Goal: Navigation & Orientation: Understand site structure

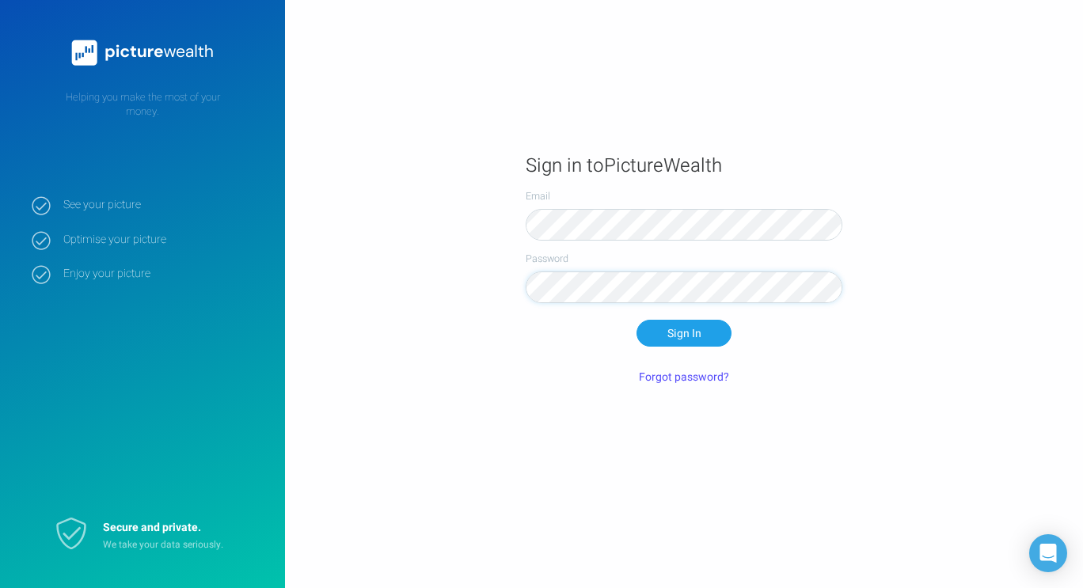
click at [636, 320] on button "Sign In" at bounding box center [683, 333] width 95 height 27
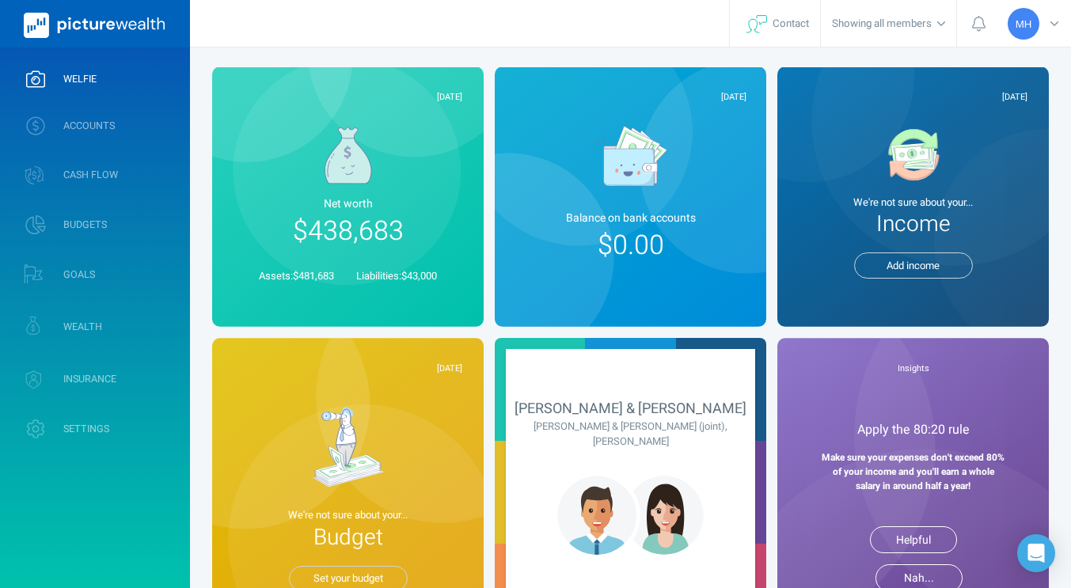
scroll to position [51, 0]
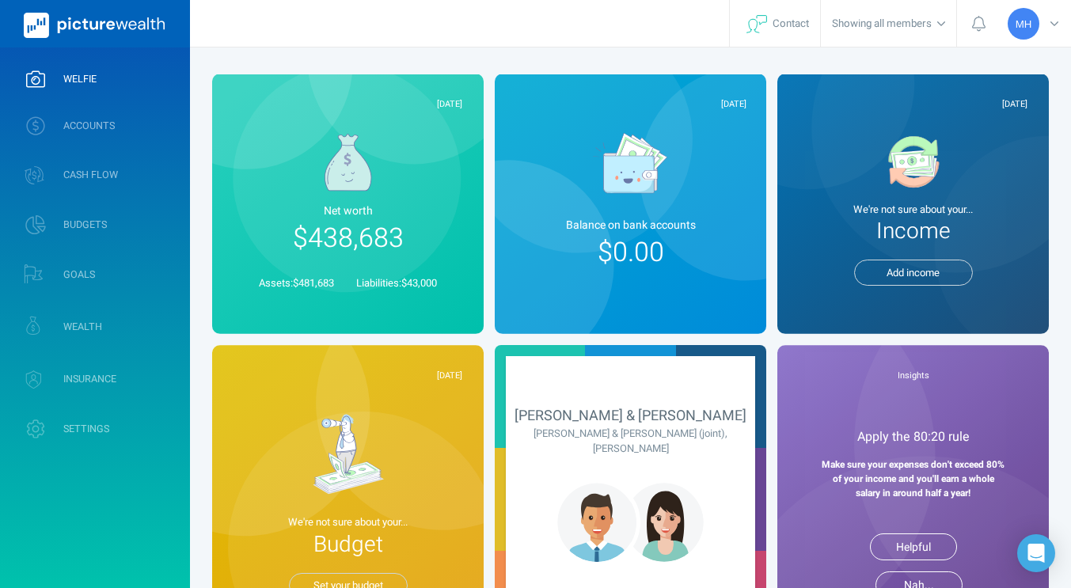
click at [412, 240] on div "Net worth $438,683" at bounding box center [347, 227] width 229 height 49
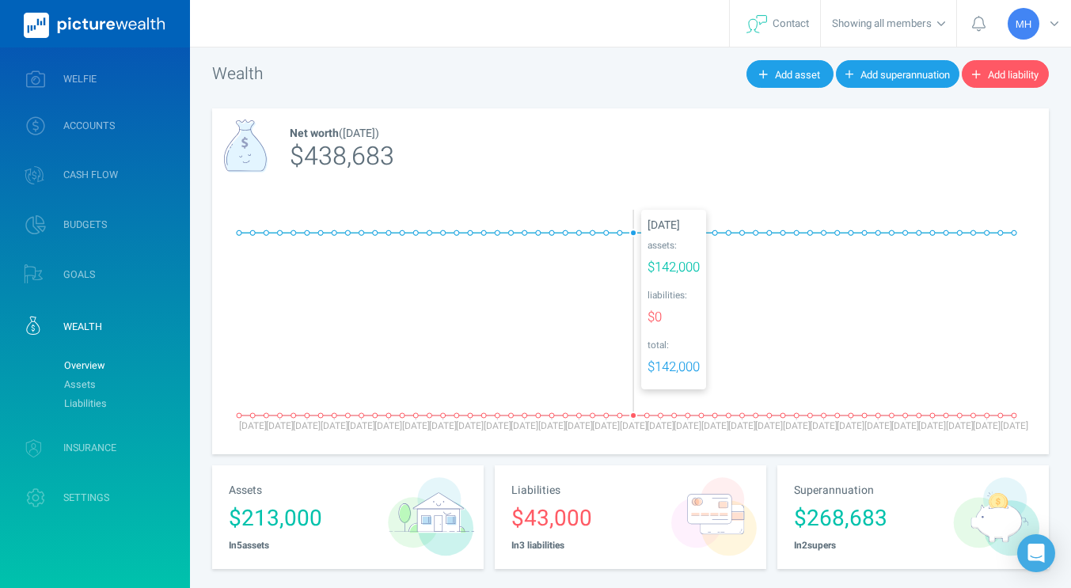
scroll to position [28, 0]
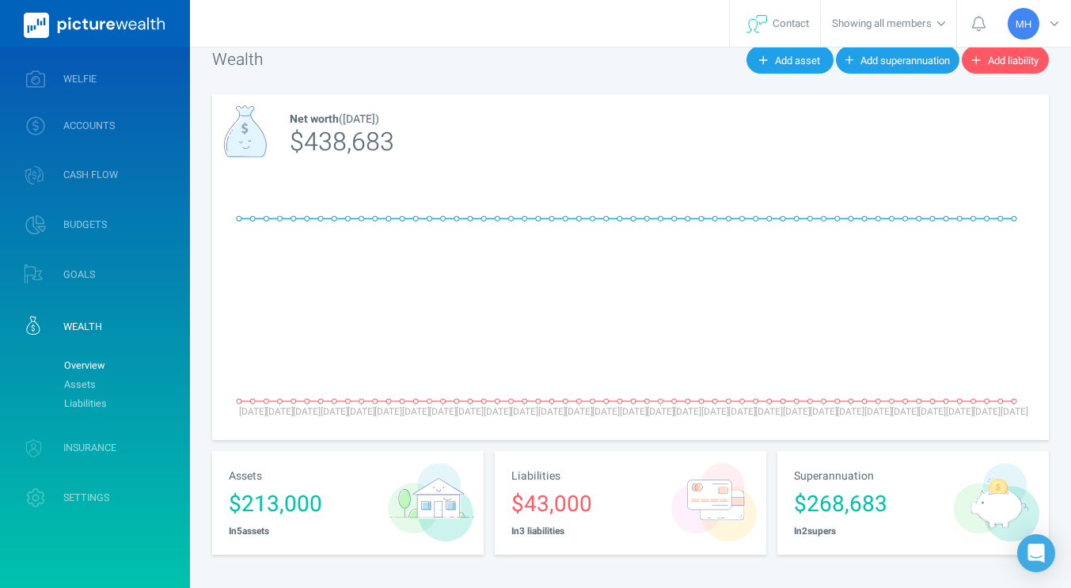
click at [608, 497] on div "$43,000" at bounding box center [586, 504] width 150 height 32
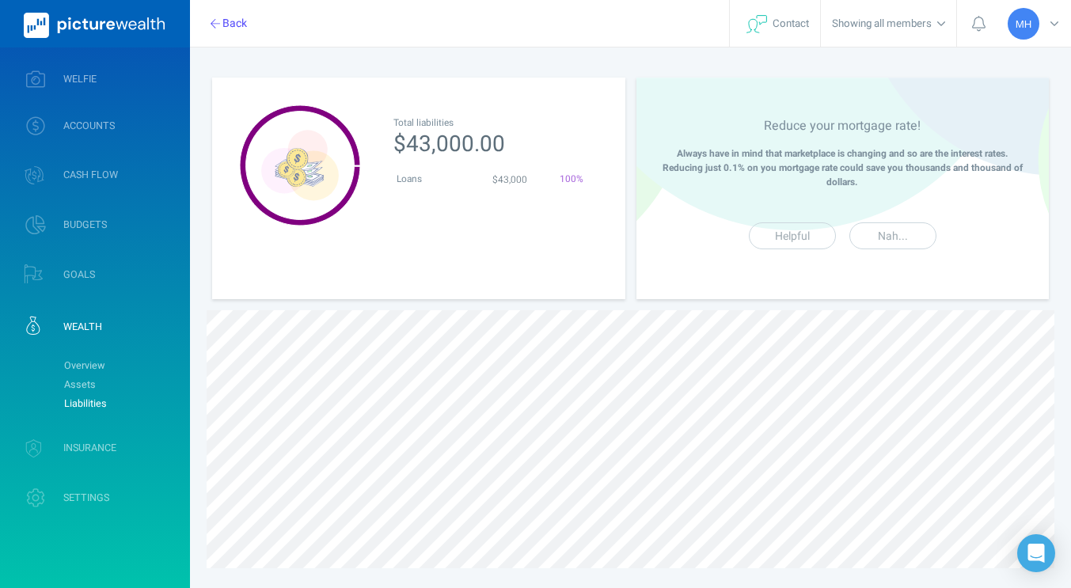
scroll to position [57, 0]
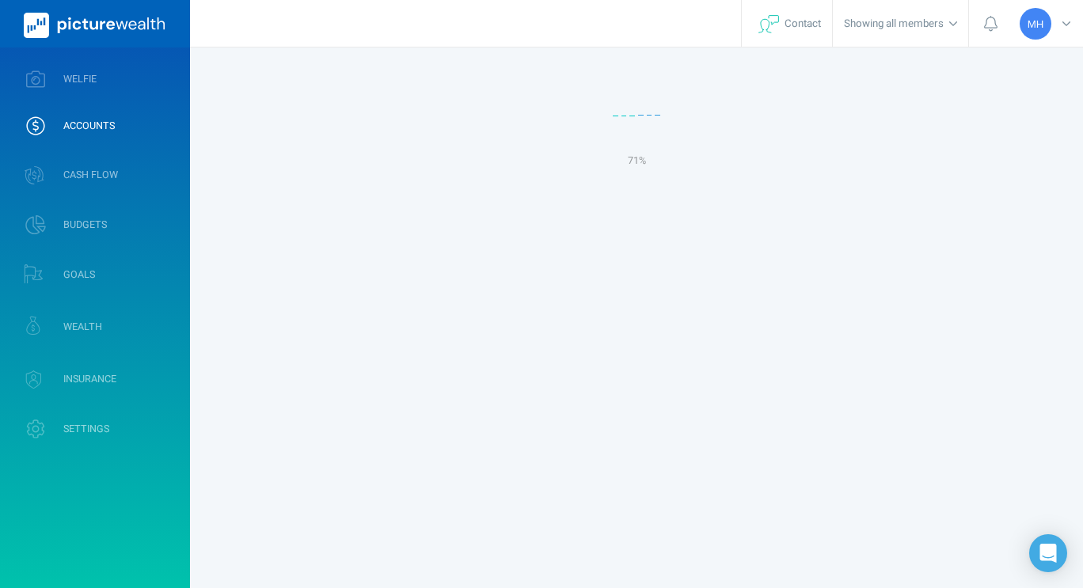
select select "L3M"
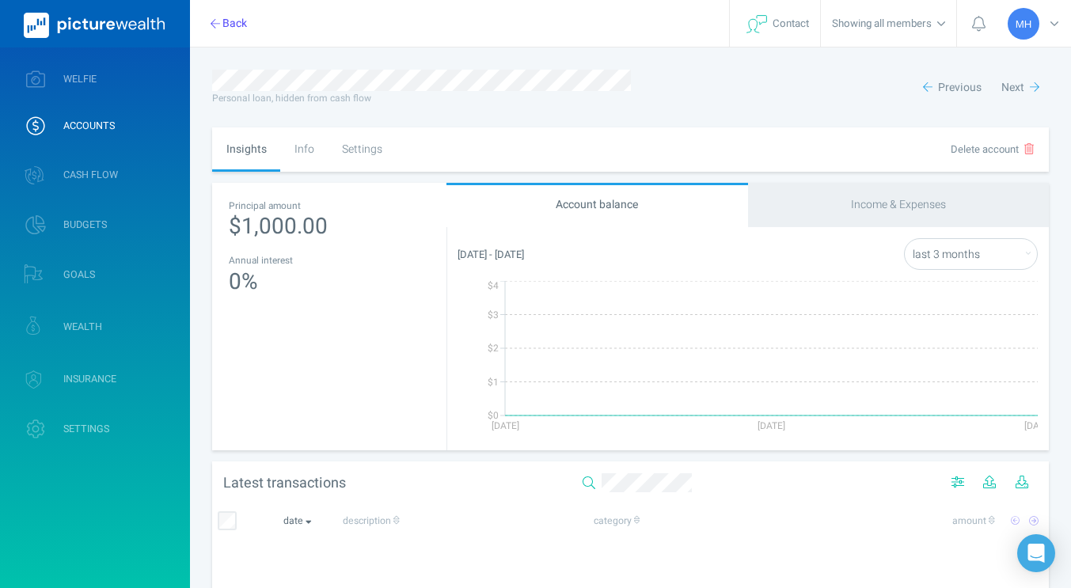
click at [308, 138] on div "Info" at bounding box center [303, 149] width 47 height 44
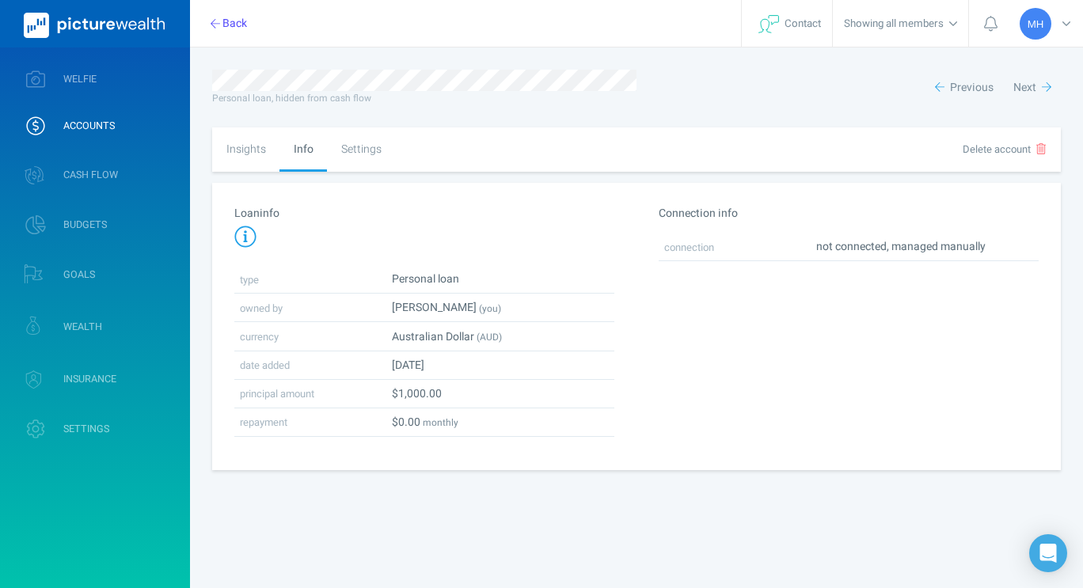
click at [362, 148] on div "Settings" at bounding box center [361, 149] width 68 height 44
select select "3"
select select "monthly"
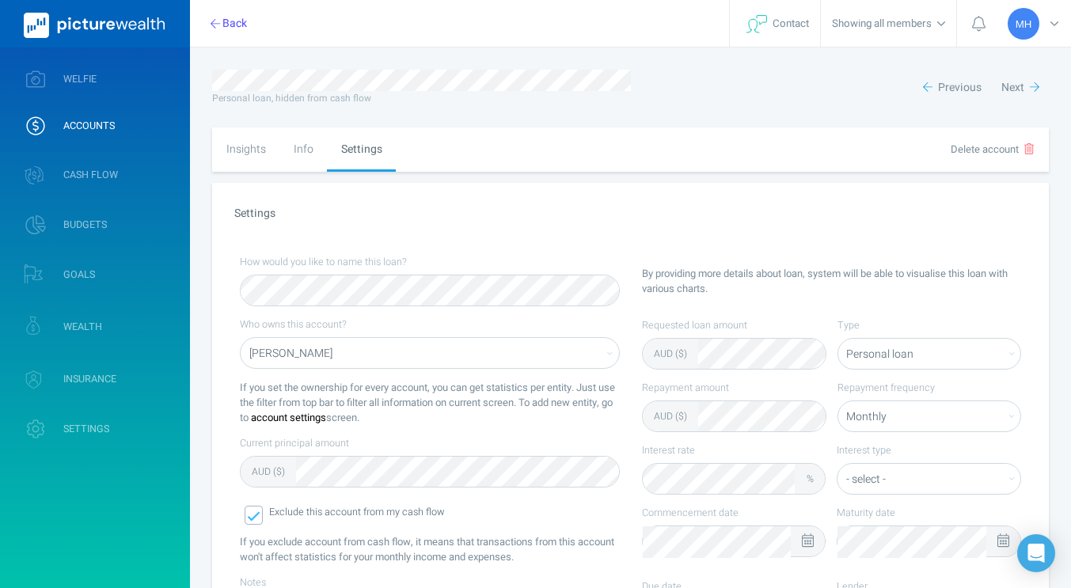
click at [258, 147] on div "Insights" at bounding box center [245, 149] width 67 height 44
select select "L3M"
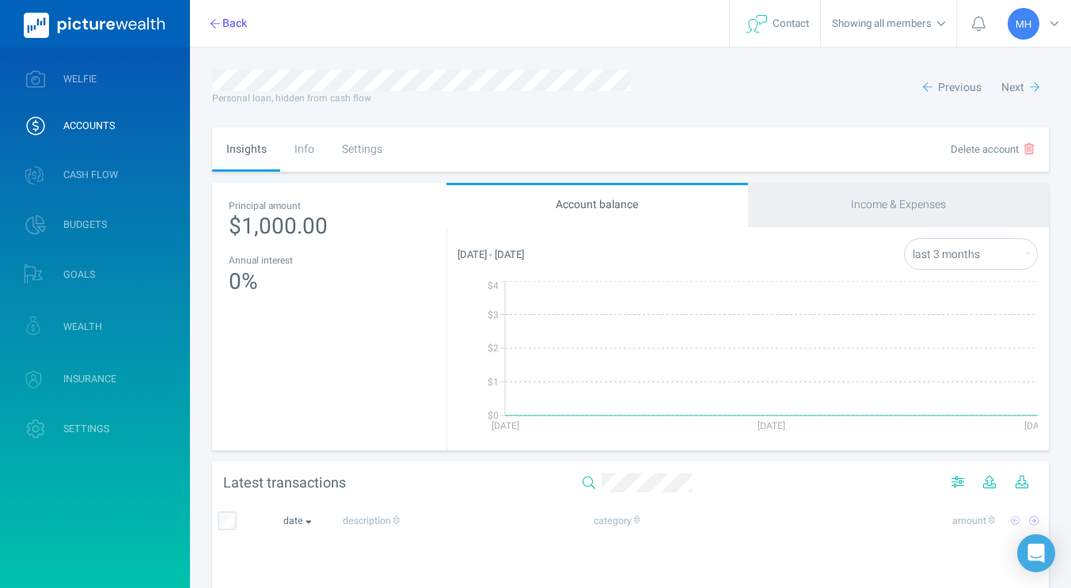
select select "3"
select select "monthly"
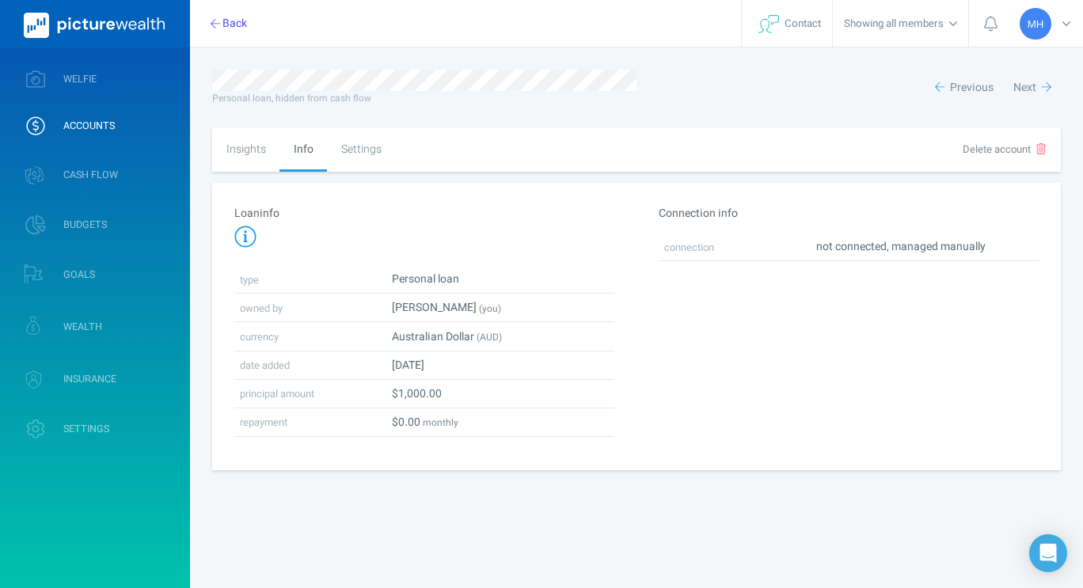
select select "L3M"
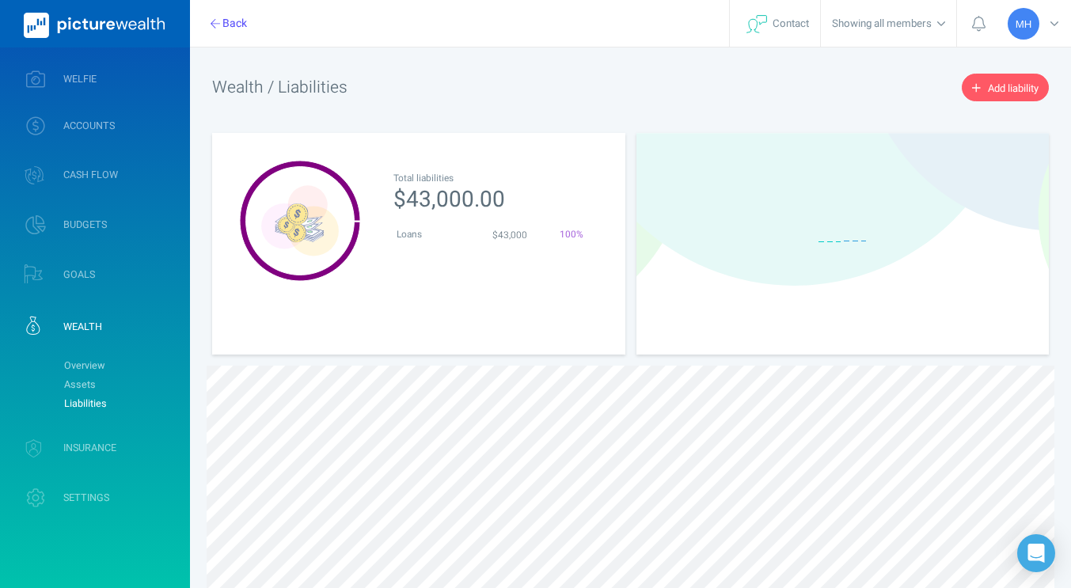
scroll to position [57, 0]
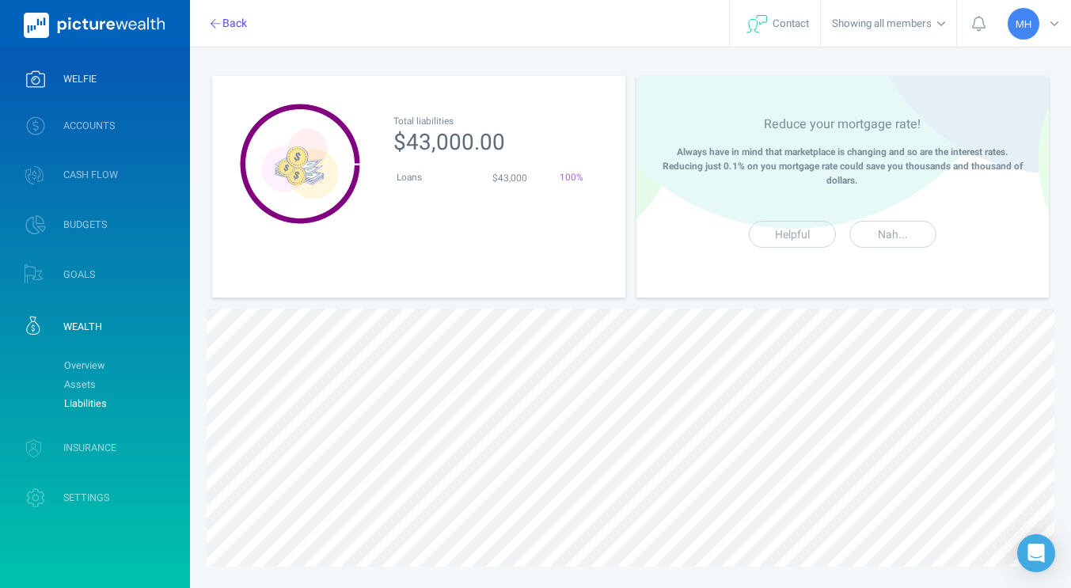
click at [78, 89] on link "WELFIE" at bounding box center [95, 79] width 190 height 41
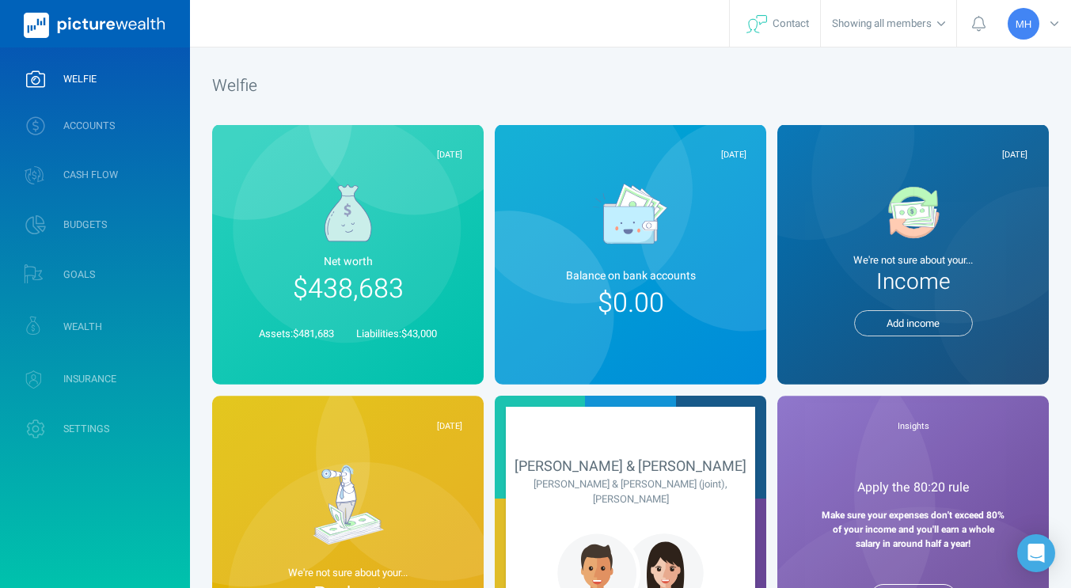
click at [914, 245] on div at bounding box center [913, 208] width 240 height 77
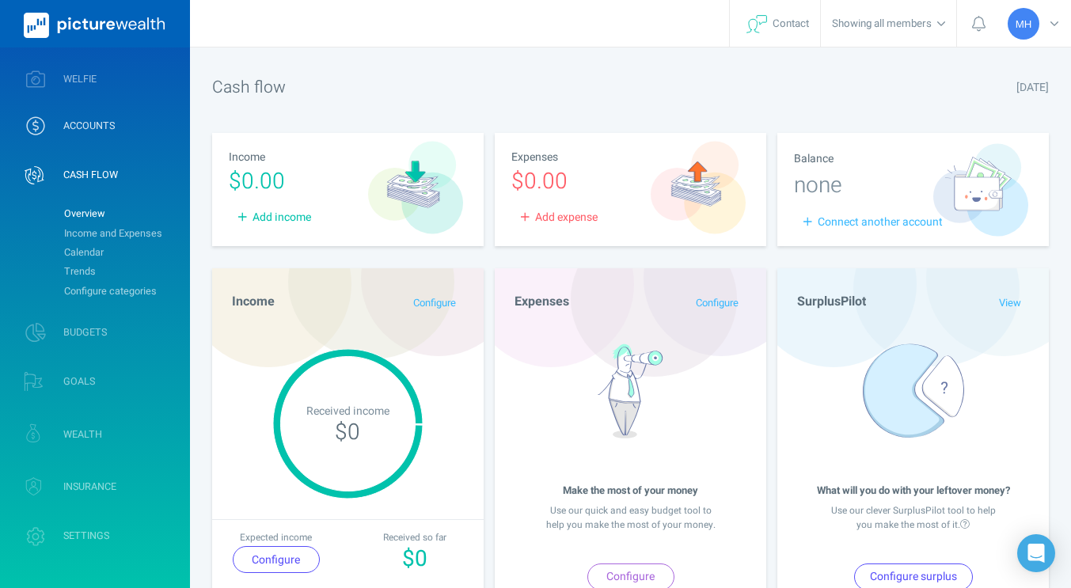
click at [77, 123] on span "ACCOUNTS" at bounding box center [88, 126] width 51 height 13
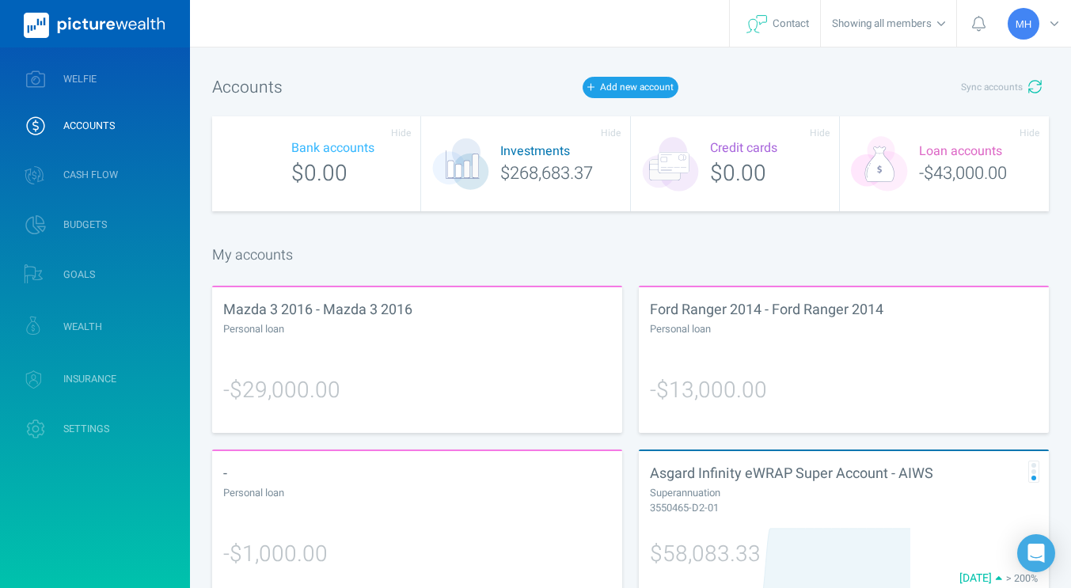
scroll to position [39, 0]
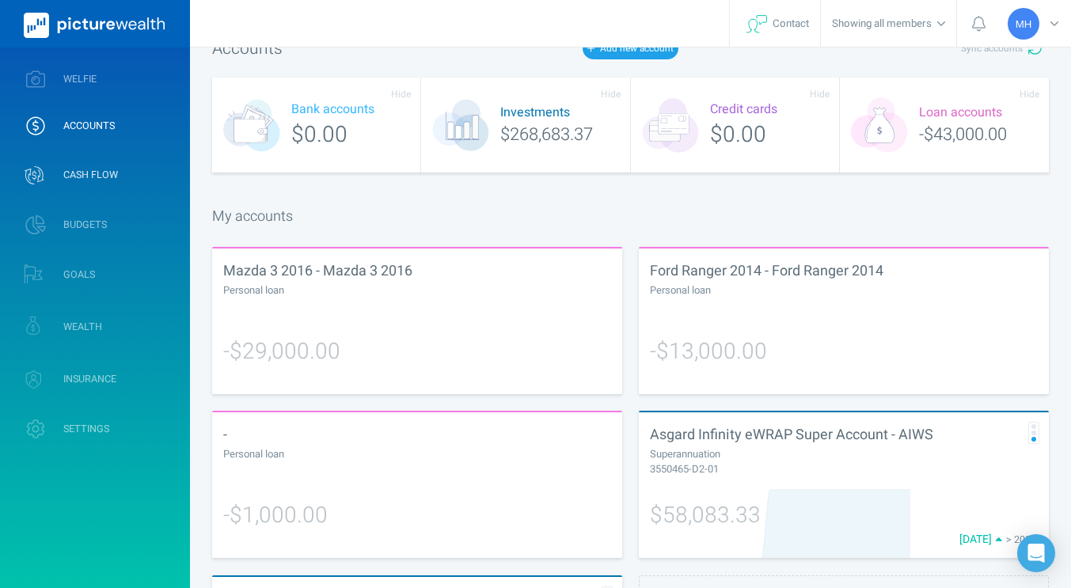
click at [86, 185] on link "CASH FLOW" at bounding box center [95, 175] width 190 height 47
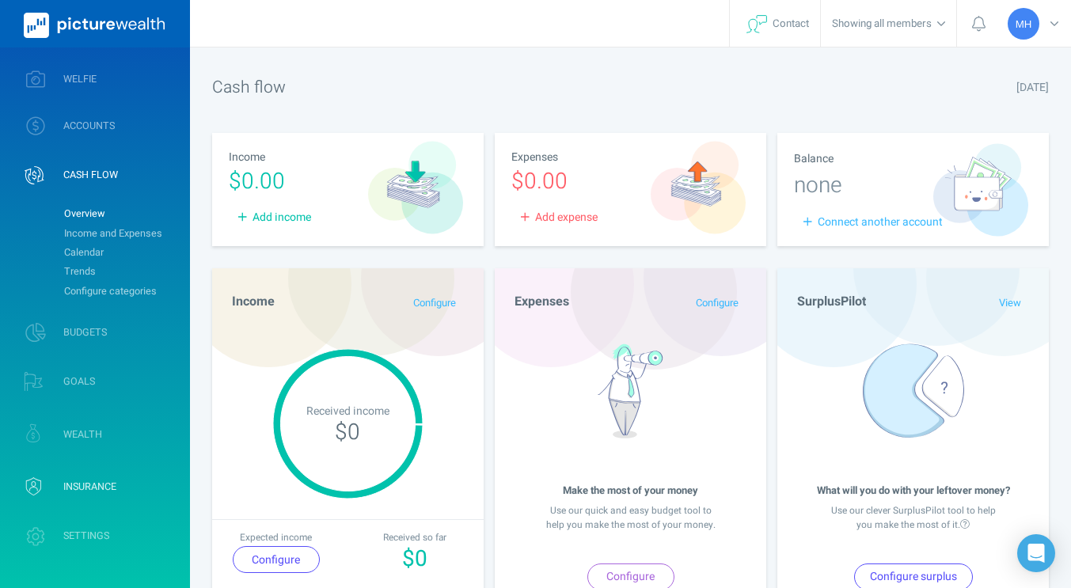
click at [61, 435] on link "WEALTH" at bounding box center [95, 434] width 190 height 47
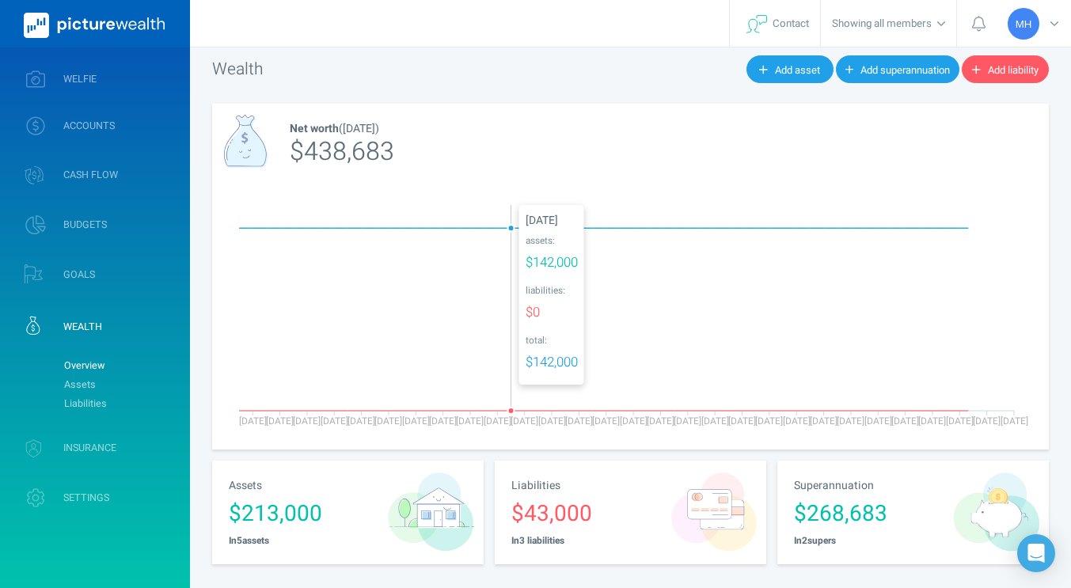
scroll to position [28, 0]
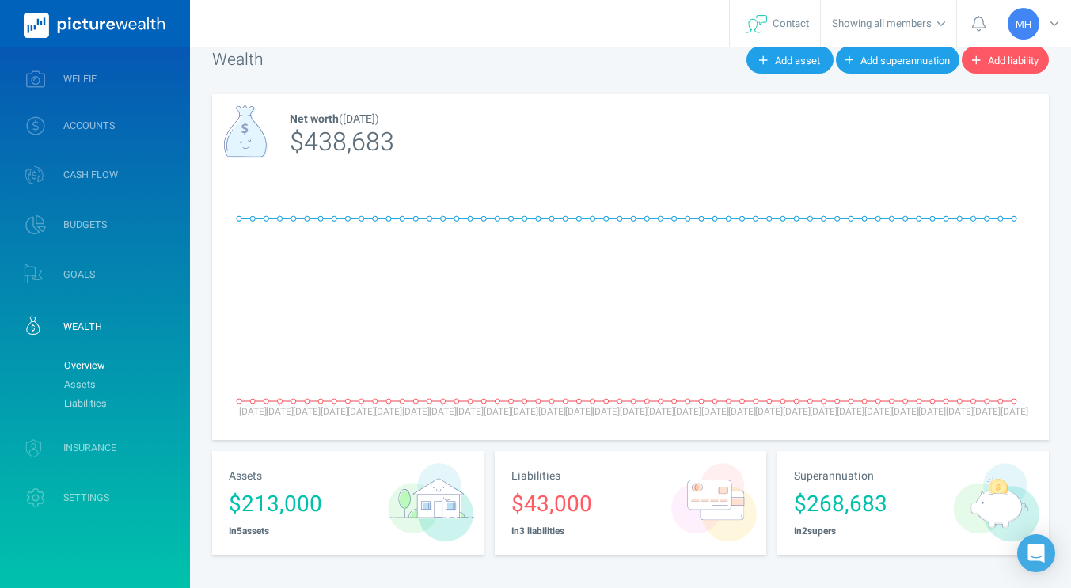
click at [364, 507] on div "$213,000" at bounding box center [304, 504] width 150 height 32
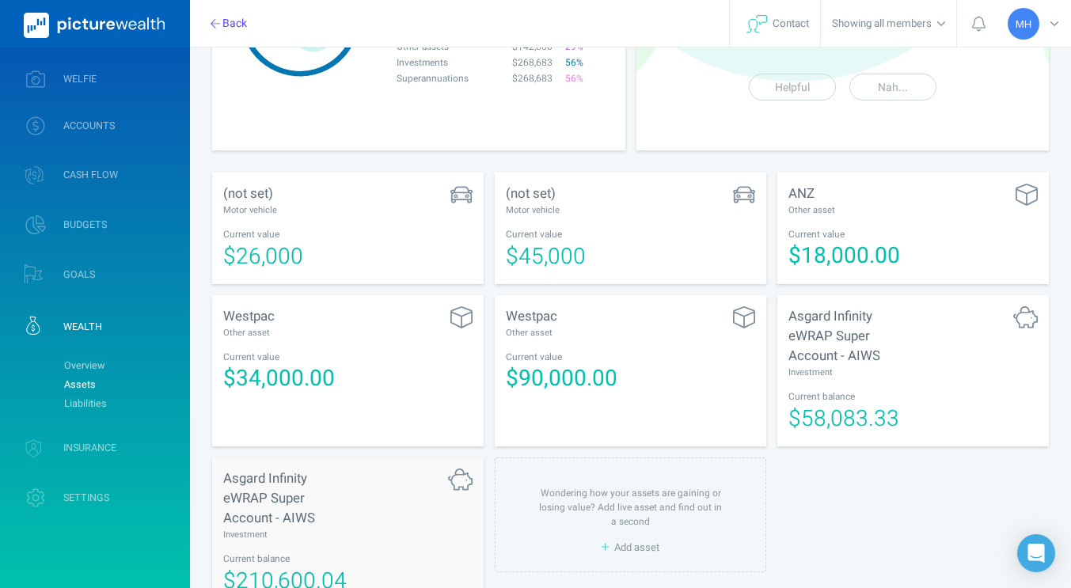
scroll to position [218, 0]
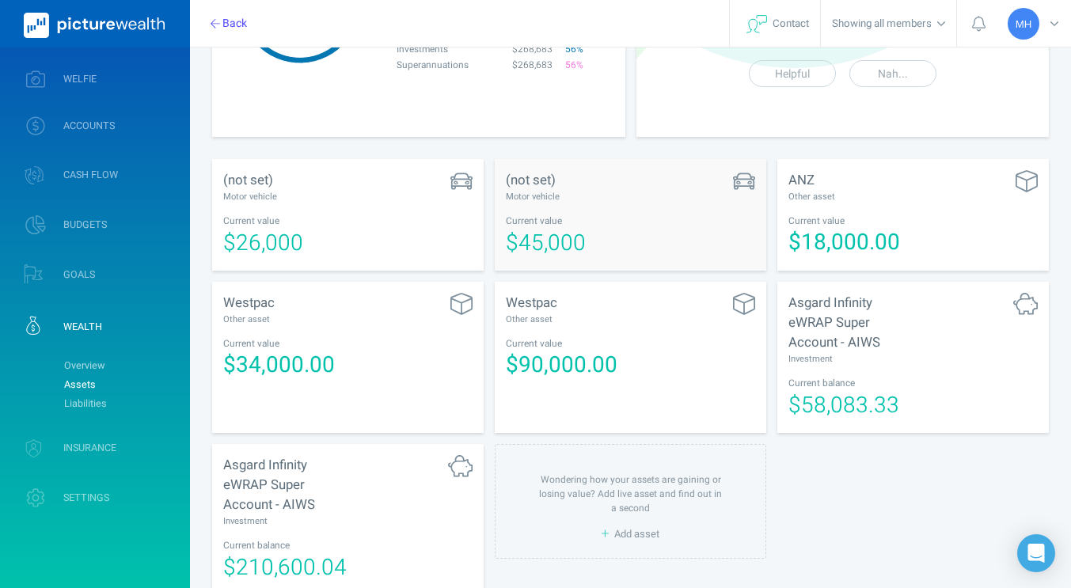
click at [599, 229] on div "$45,000" at bounding box center [568, 242] width 125 height 33
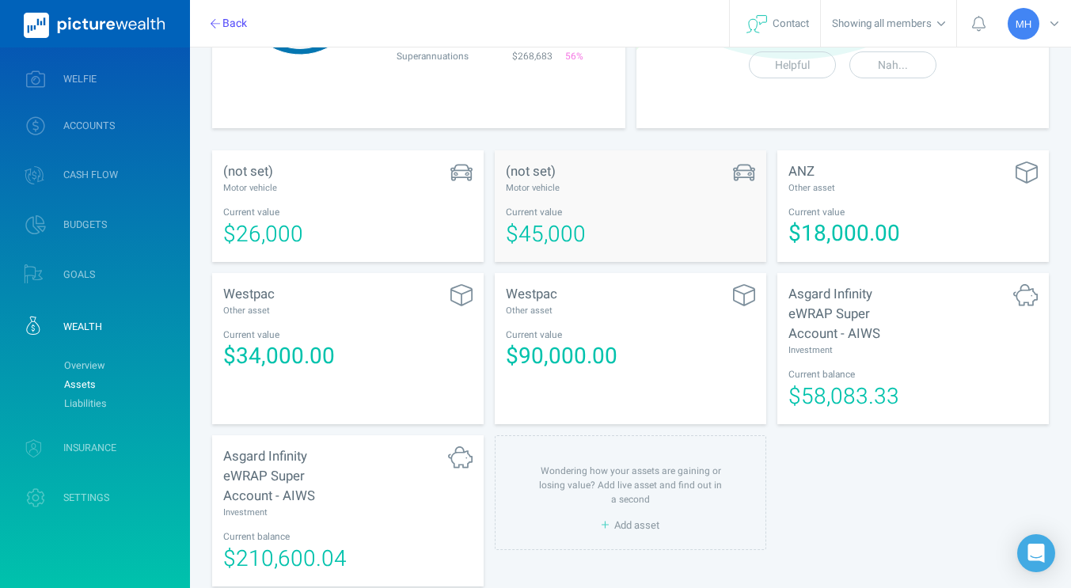
scroll to position [256, 0]
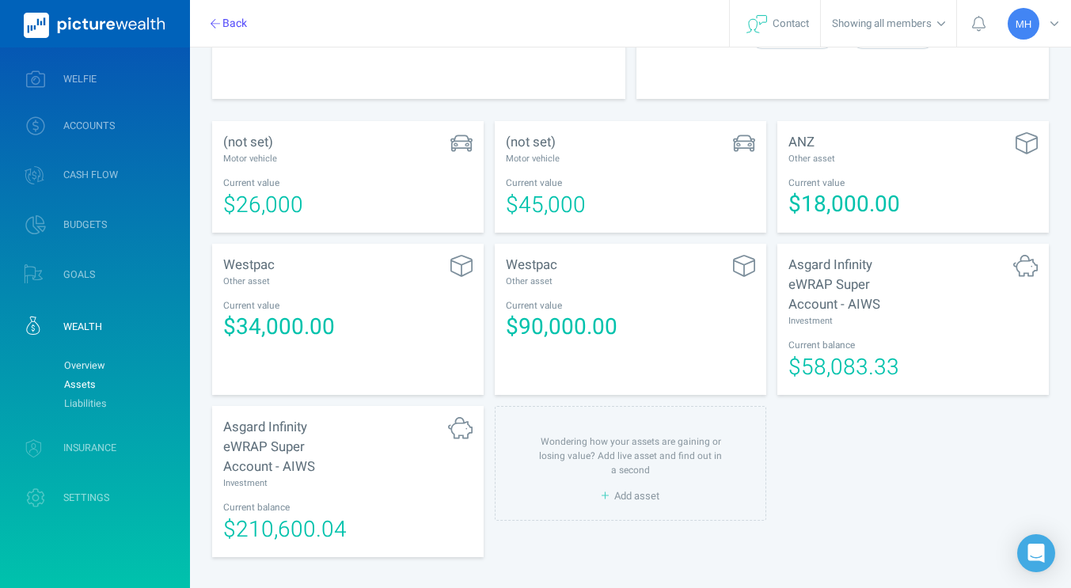
click at [87, 362] on link "Overview" at bounding box center [120, 365] width 128 height 19
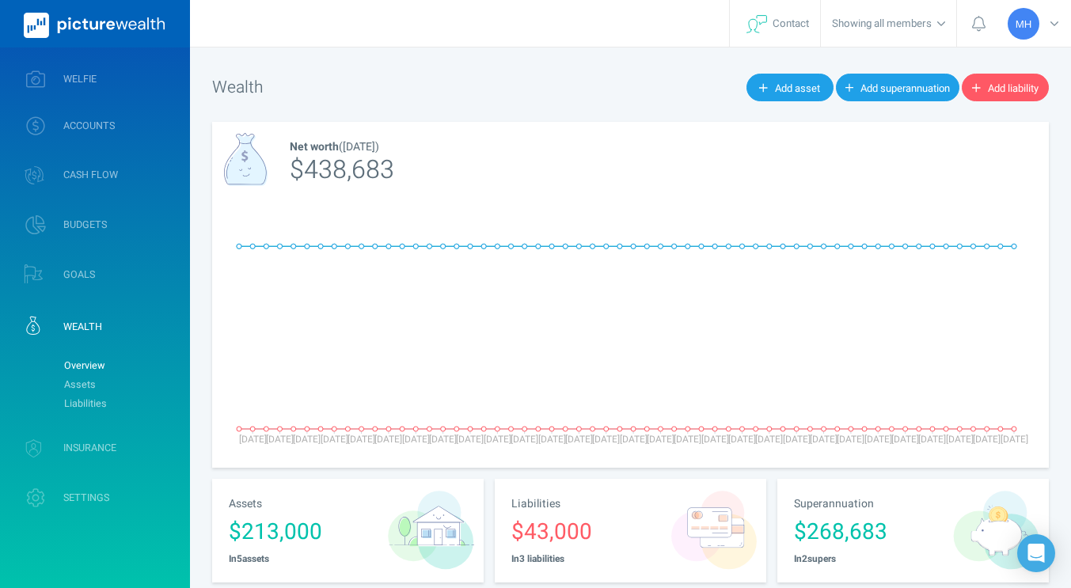
click at [83, 454] on span "INSURANCE" at bounding box center [89, 448] width 53 height 13
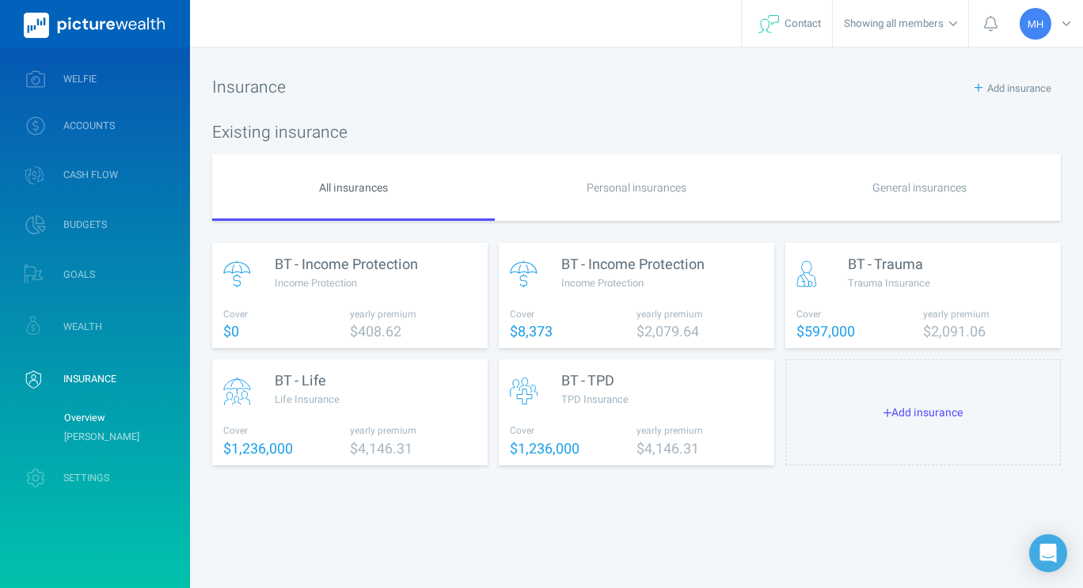
click at [635, 185] on div "Personal insurances" at bounding box center [636, 187] width 283 height 66
click at [866, 193] on div "General insurances" at bounding box center [919, 187] width 283 height 66
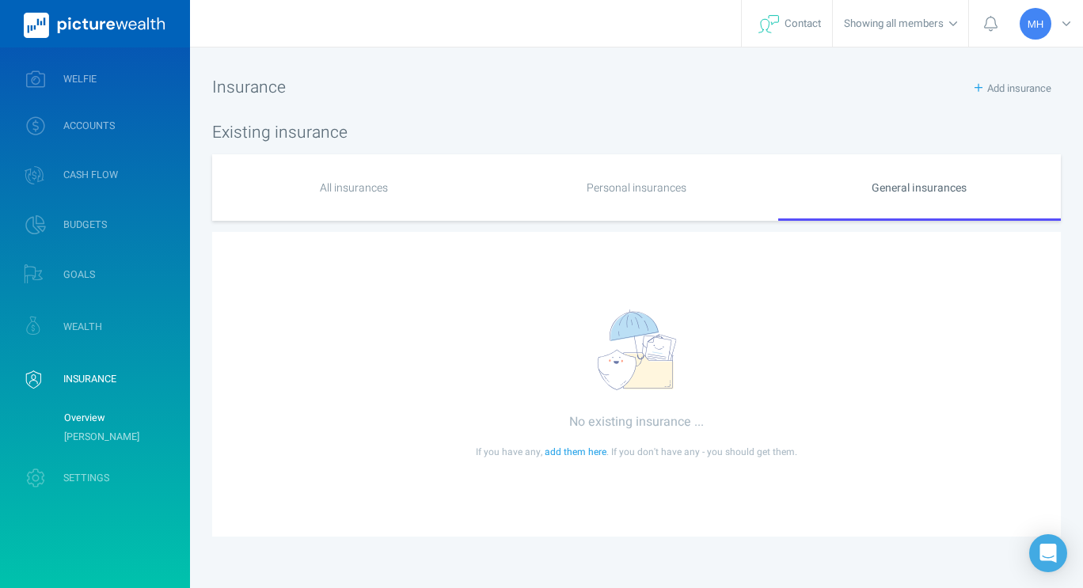
click at [647, 184] on div "Personal insurances" at bounding box center [636, 187] width 283 height 66
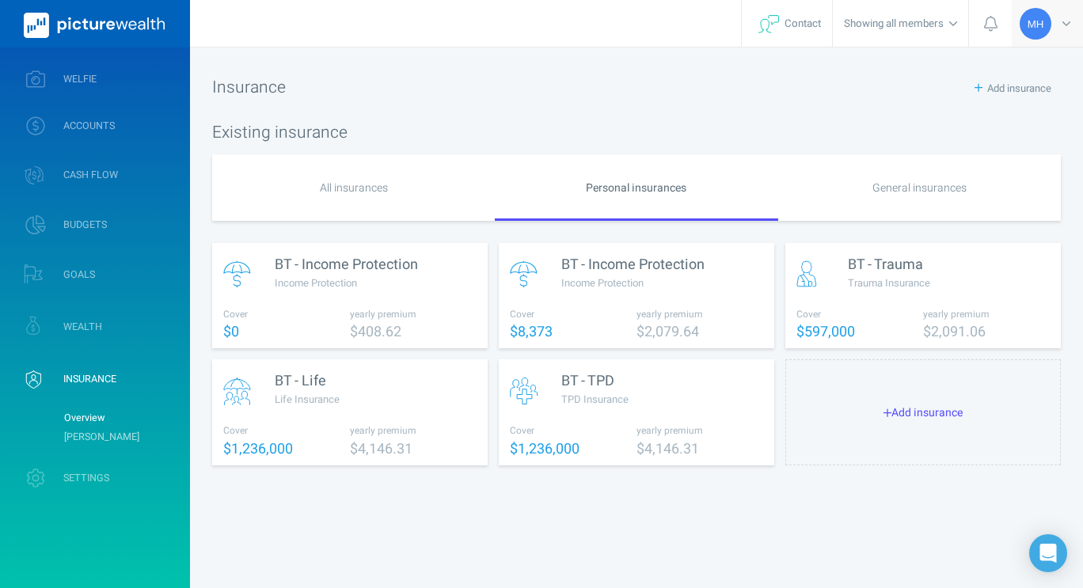
click at [1069, 22] on icon at bounding box center [1066, 23] width 8 height 5
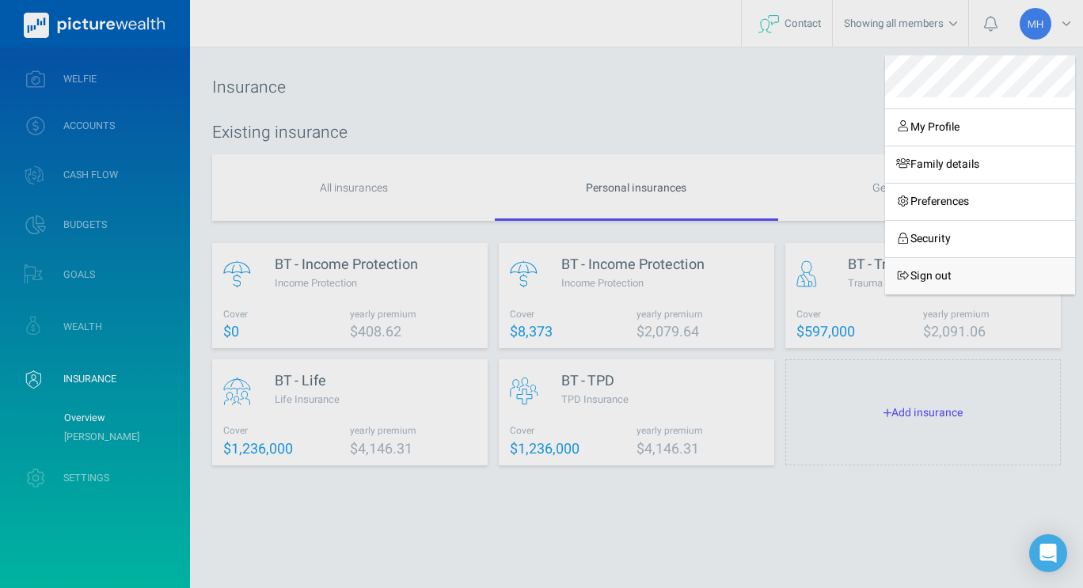
click at [930, 269] on link "Sign out" at bounding box center [980, 275] width 190 height 37
